Goal: Information Seeking & Learning: Learn about a topic

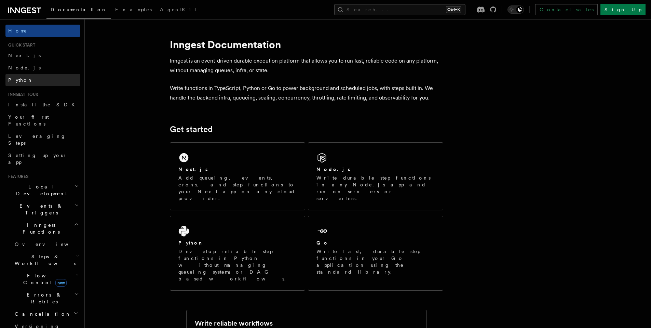
click at [43, 81] on link "Python" at bounding box center [42, 80] width 75 height 12
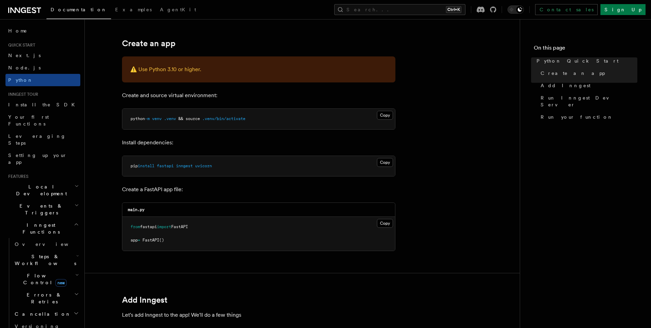
scroll to position [164, 0]
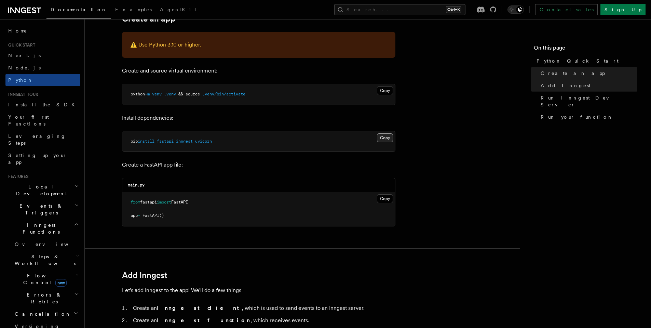
click at [382, 138] on button "Copy Copied" at bounding box center [385, 137] width 16 height 9
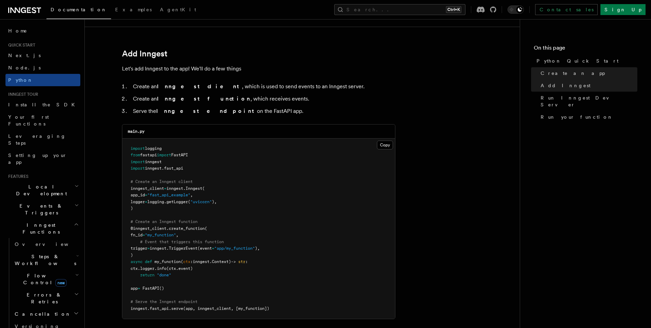
scroll to position [410, 0]
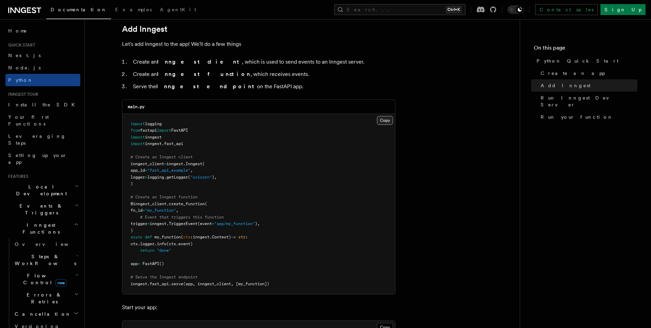
click at [379, 121] on button "Copy Copied" at bounding box center [385, 120] width 16 height 9
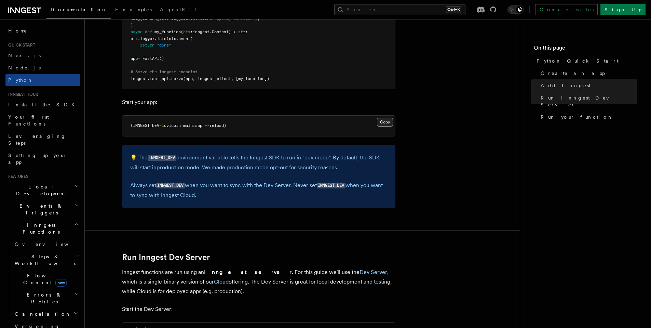
click at [388, 122] on button "Copy Copied" at bounding box center [385, 122] width 16 height 9
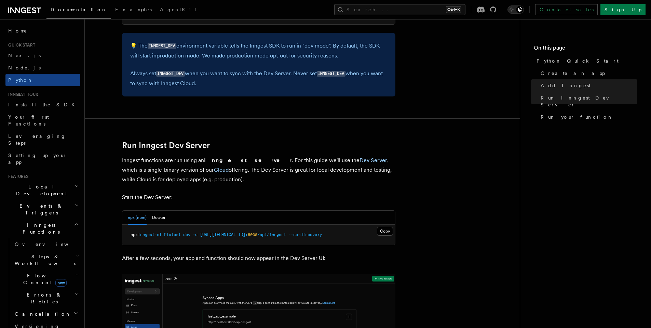
scroll to position [738, 0]
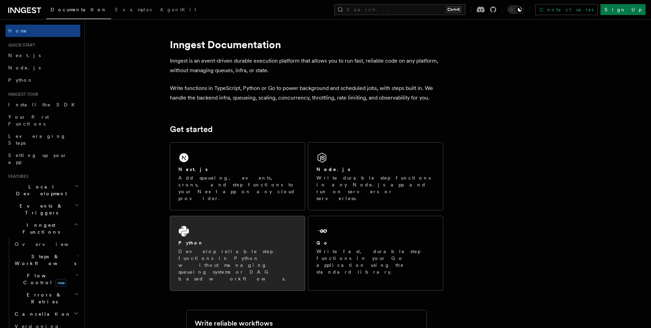
click at [274, 219] on div "Python Develop reliable step functions in Python without managing queueing syst…" at bounding box center [237, 253] width 135 height 74
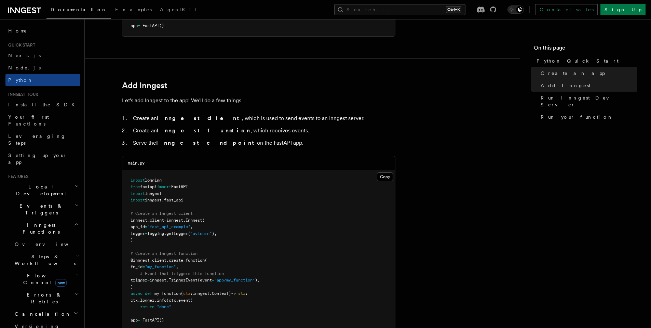
scroll to position [492, 0]
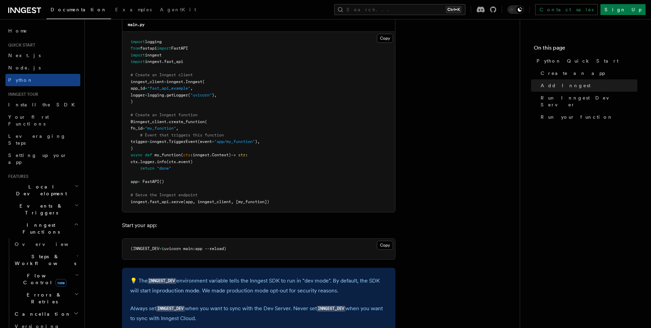
click at [350, 131] on pre "import logging from fastapi import FastAPI import inngest import inngest . fast…" at bounding box center [258, 122] width 273 height 181
drag, startPoint x: 161, startPoint y: 105, endPoint x: 123, endPoint y: 81, distance: 44.6
click at [123, 82] on pre "import logging from fastapi import FastAPI import inngest import inngest . fast…" at bounding box center [258, 122] width 273 height 181
copy code "inngest_client = inngest . Inngest ( app_id = "fast_api_example" , logger = log…"
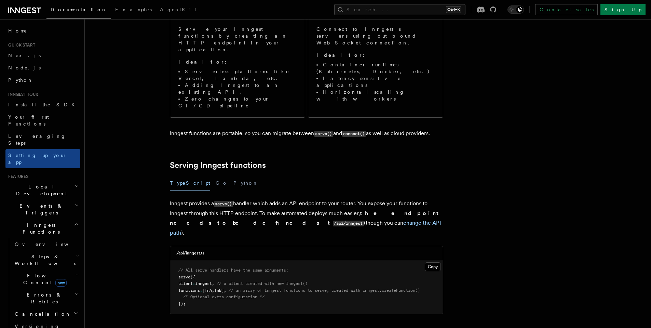
scroll to position [164, 0]
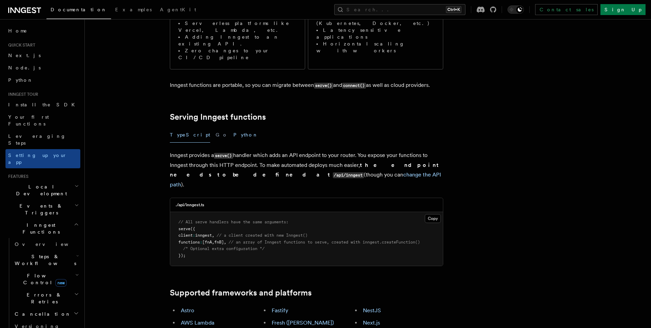
click at [234, 127] on button "Python" at bounding box center [246, 134] width 25 height 15
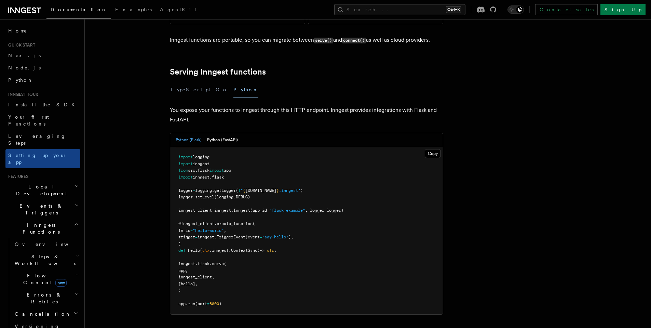
scroll to position [287, 0]
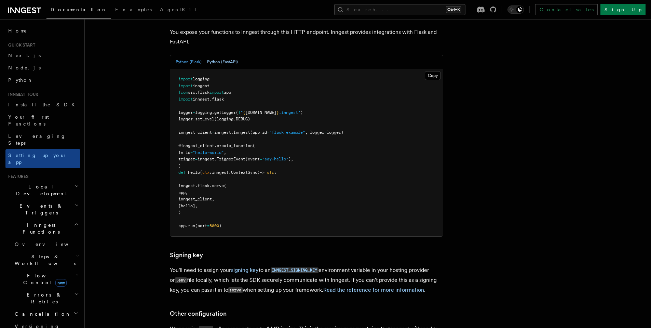
click at [225, 55] on button "Python (FastAPI)" at bounding box center [222, 62] width 31 height 14
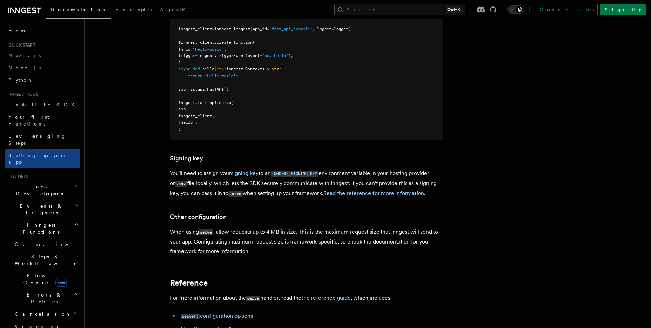
scroll to position [410, 0]
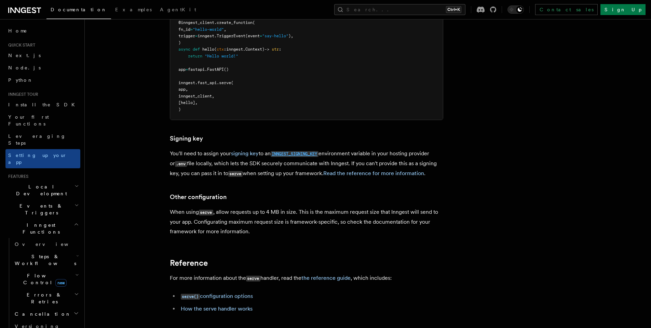
click at [316, 151] on code "INNGEST_SIGNING_KEY" at bounding box center [295, 154] width 48 height 6
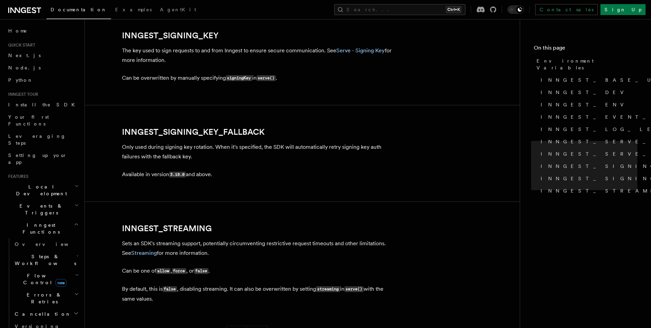
scroll to position [1203, 0]
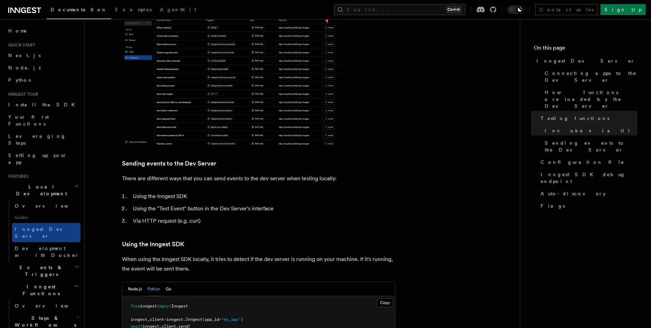
scroll to position [1103, 0]
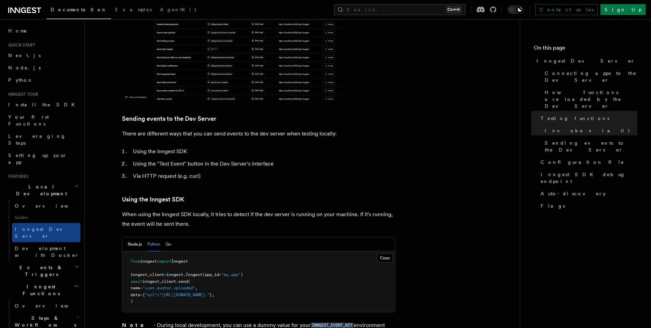
click at [170, 237] on button "Go" at bounding box center [168, 244] width 5 height 14
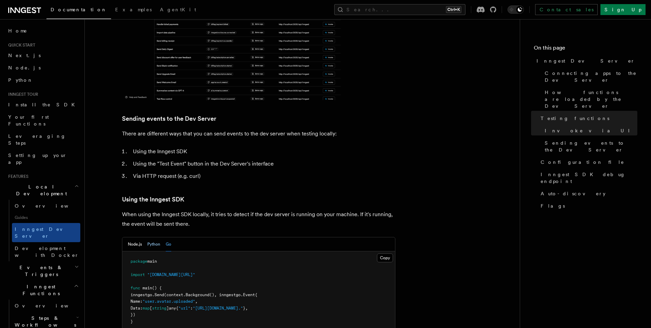
click at [154, 237] on button "Python" at bounding box center [153, 244] width 13 height 14
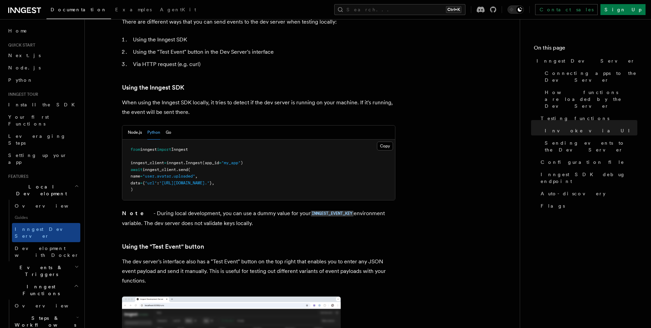
scroll to position [1267, 0]
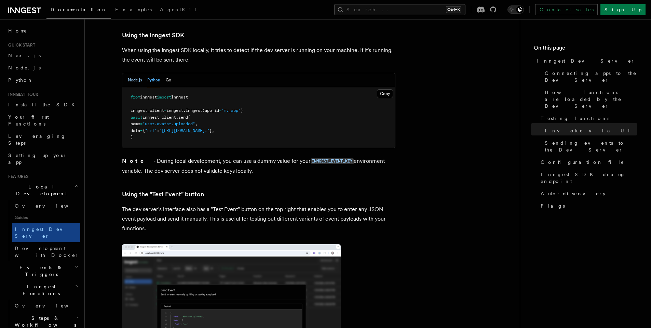
click at [136, 73] on button "Node.js" at bounding box center [135, 80] width 14 height 14
click at [153, 73] on button "Python" at bounding box center [153, 80] width 13 height 14
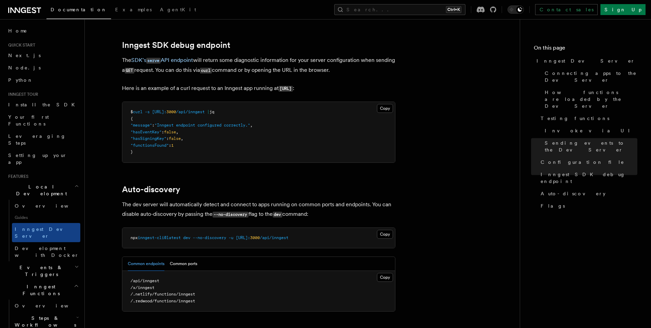
scroll to position [2005, 0]
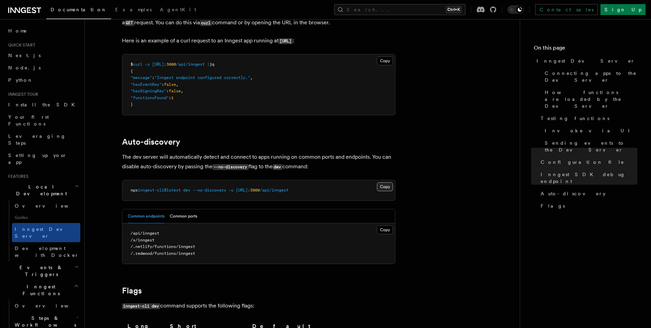
click at [383, 184] on button "Copy Copied" at bounding box center [385, 186] width 16 height 9
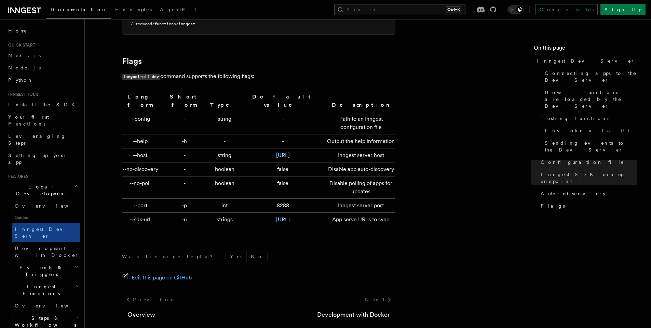
scroll to position [2266, 0]
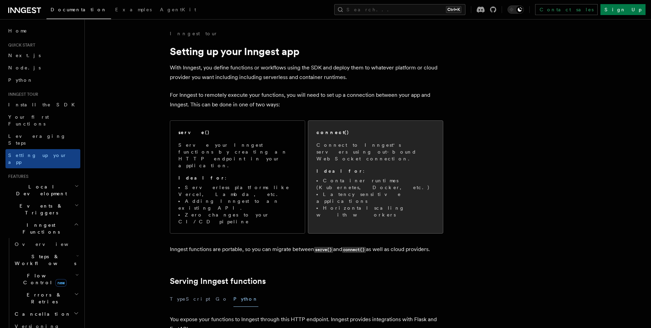
click at [349, 160] on span "Connect to Inngest's servers using out-bound WebSocket connection. Ideal for : …" at bounding box center [376, 180] width 118 height 77
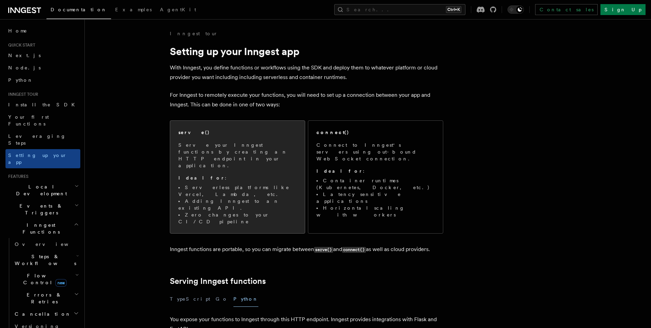
click at [205, 132] on div "serve()" at bounding box center [237, 132] width 118 height 7
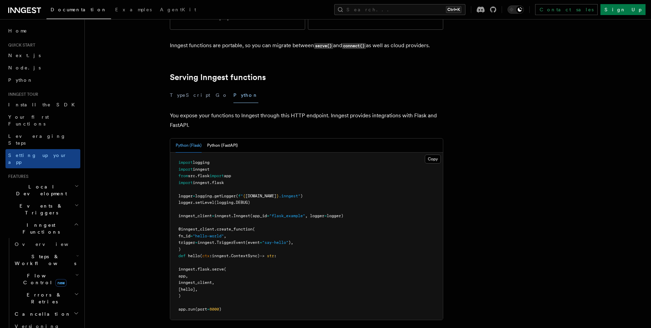
scroll to position [209, 0]
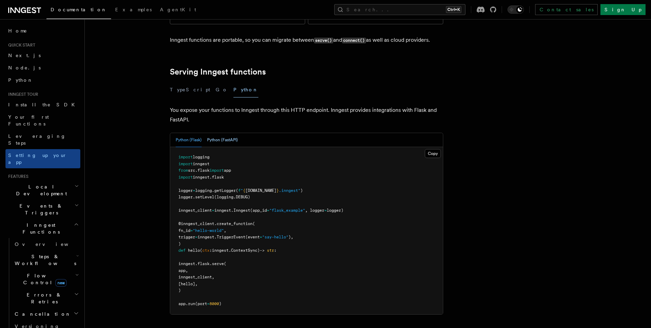
click at [220, 133] on button "Python (FastAPI)" at bounding box center [222, 140] width 31 height 14
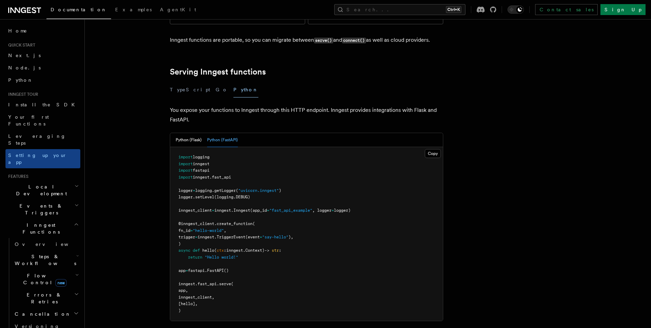
click at [305, 208] on span ""fast_api_example"" at bounding box center [290, 210] width 43 height 5
click at [306, 208] on span ""fast_api_example"" at bounding box center [290, 210] width 43 height 5
click at [38, 81] on link "Python" at bounding box center [42, 80] width 75 height 12
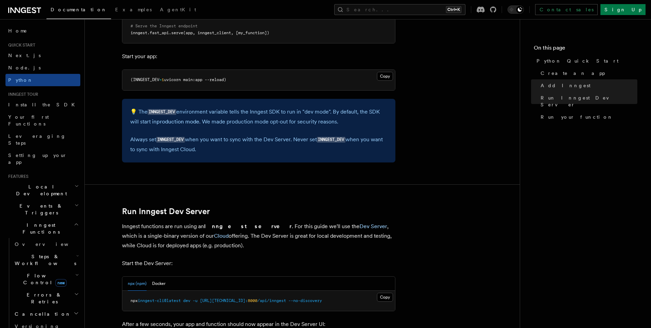
scroll to position [738, 0]
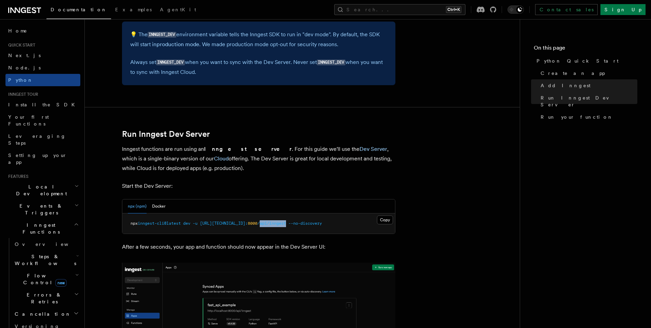
copy span "api/inngest"
drag, startPoint x: 286, startPoint y: 225, endPoint x: 258, endPoint y: 226, distance: 27.7
click at [258, 226] on span "npx inngest-cli@latest dev -u http://127.0.0.1: 8000 /api/inngest --no-discovery" at bounding box center [226, 223] width 191 height 5
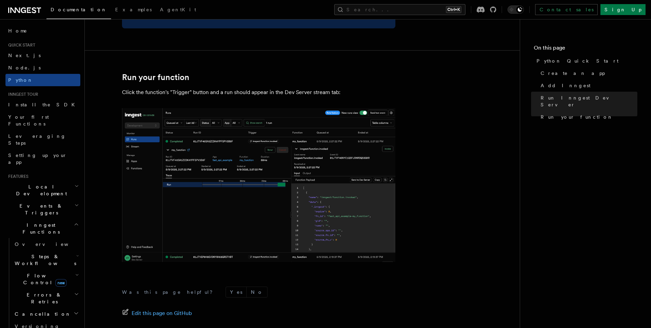
scroll to position [1401, 0]
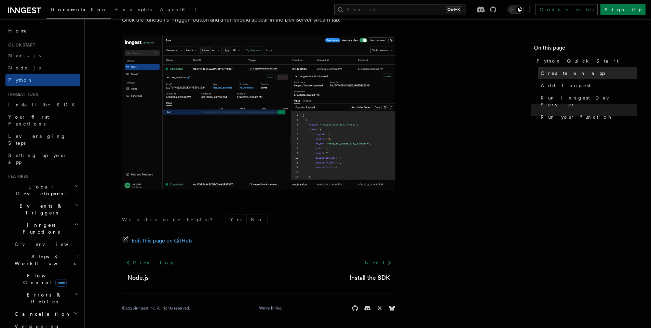
click at [564, 75] on span "Create an app" at bounding box center [573, 73] width 64 height 7
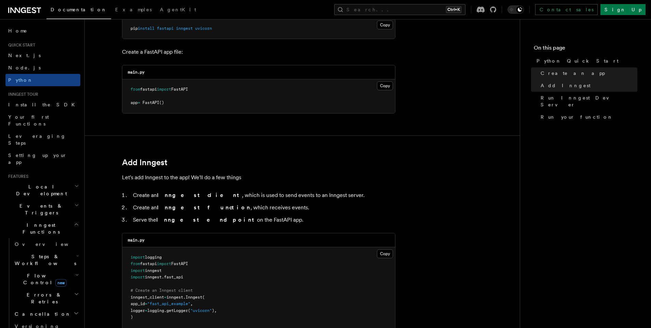
scroll to position [432, 0]
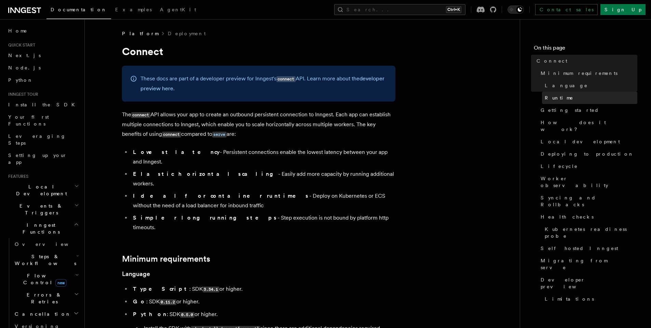
click at [554, 100] on span "Runtime" at bounding box center [559, 97] width 29 height 7
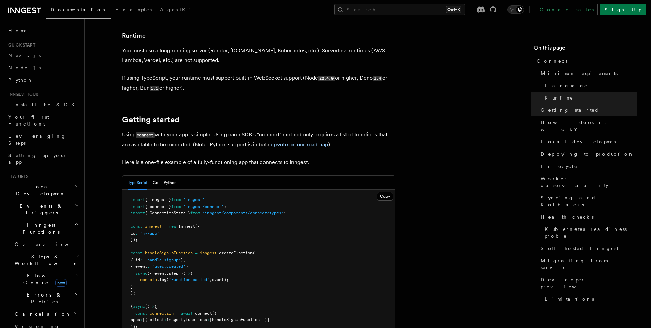
scroll to position [380, 0]
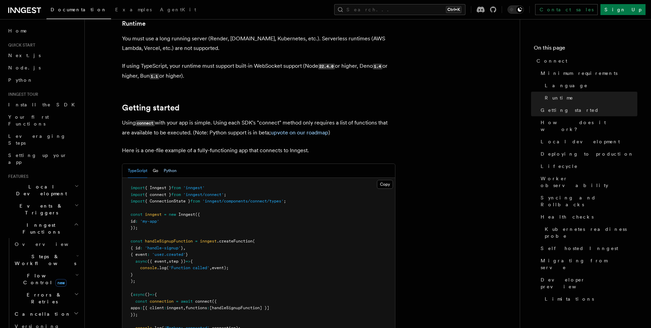
click at [171, 164] on button "Python" at bounding box center [170, 171] width 13 height 14
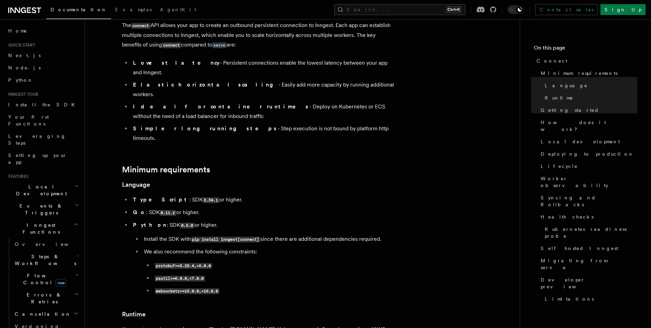
scroll to position [50, 0]
